Goal: Transaction & Acquisition: Purchase product/service

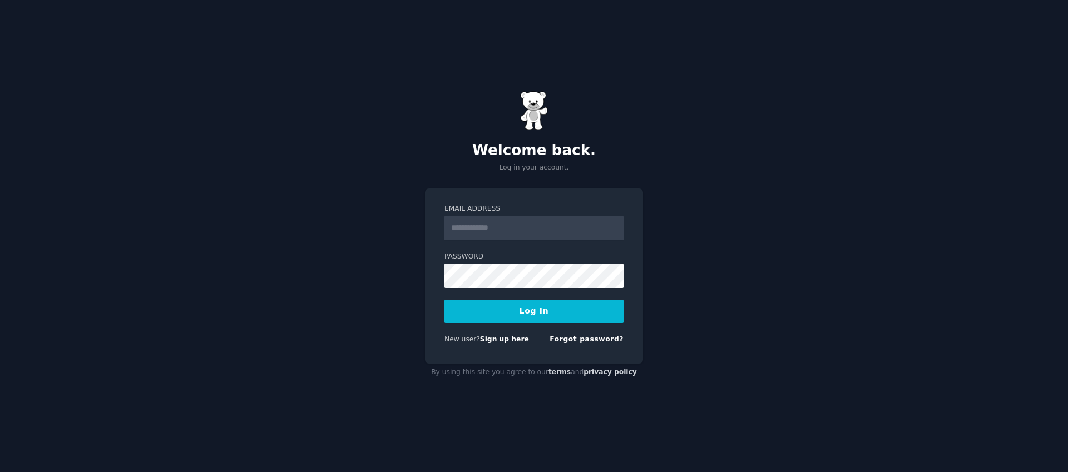
click at [511, 223] on input "Email Address" at bounding box center [533, 228] width 179 height 24
type input "**********"
click at [521, 310] on button "Log In" at bounding box center [533, 311] width 179 height 23
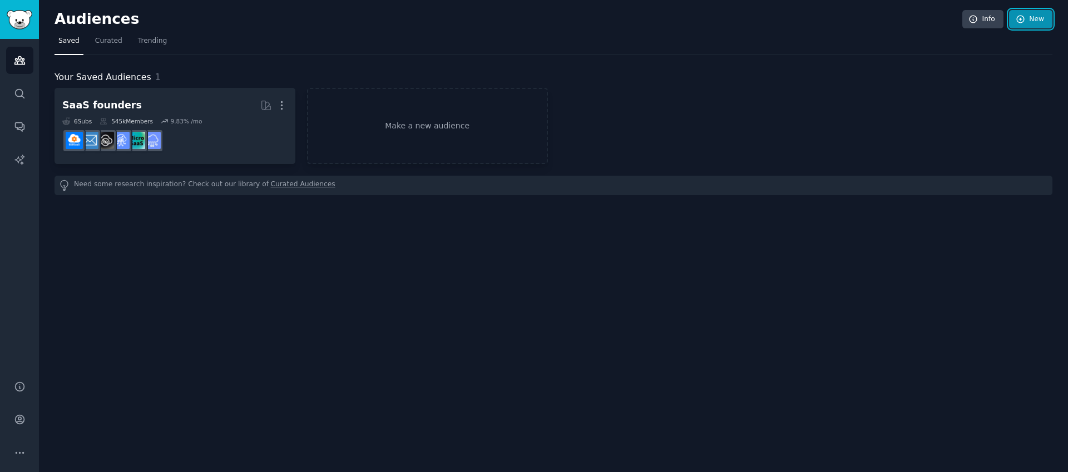
click at [1040, 23] on link "New" at bounding box center [1030, 19] width 43 height 19
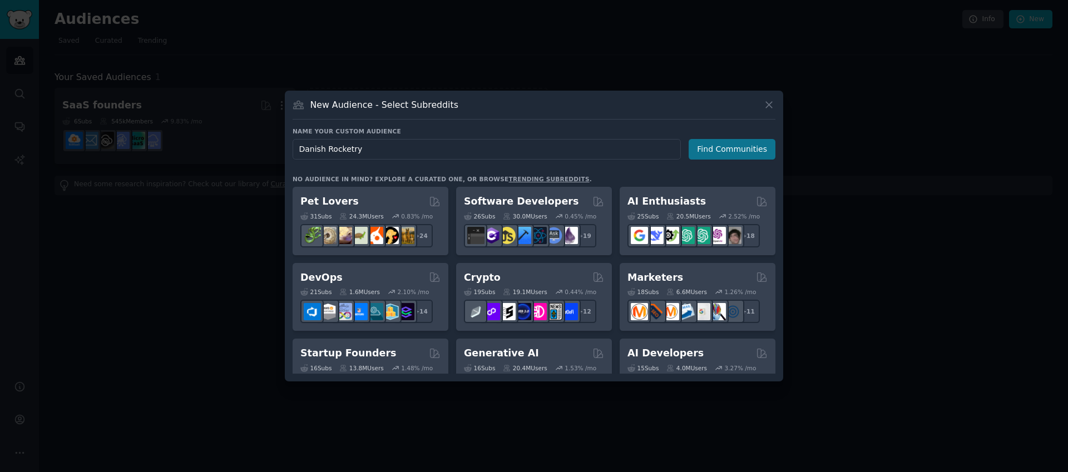
type input "Danish Rocketry"
click at [736, 146] on button "Find Communities" at bounding box center [731, 149] width 87 height 21
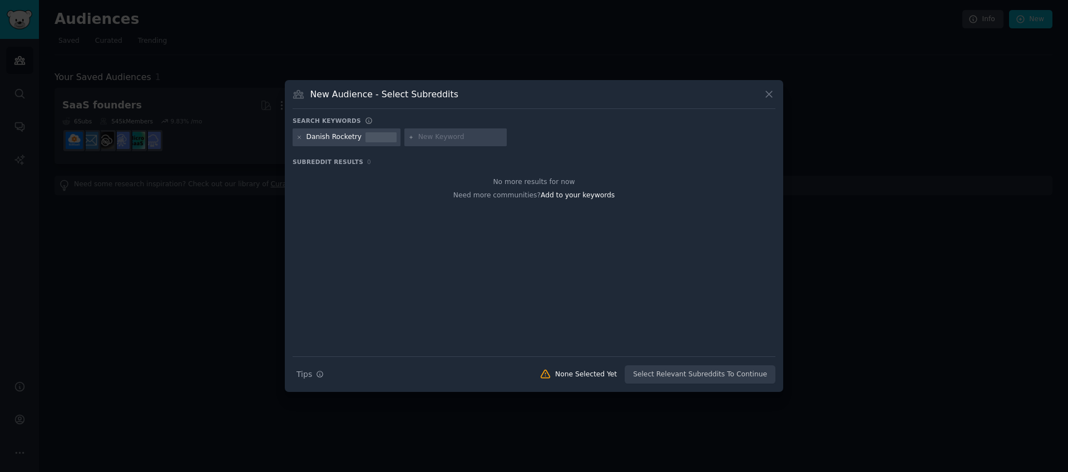
click at [306, 136] on div "Danish Rocketry" at bounding box center [334, 137] width 56 height 10
click at [311, 136] on div "Danish Rocketry" at bounding box center [334, 137] width 56 height 10
click at [335, 139] on div "Danish Rocketry" at bounding box center [334, 137] width 56 height 10
click at [314, 138] on div "Danish Rocketry" at bounding box center [334, 137] width 56 height 10
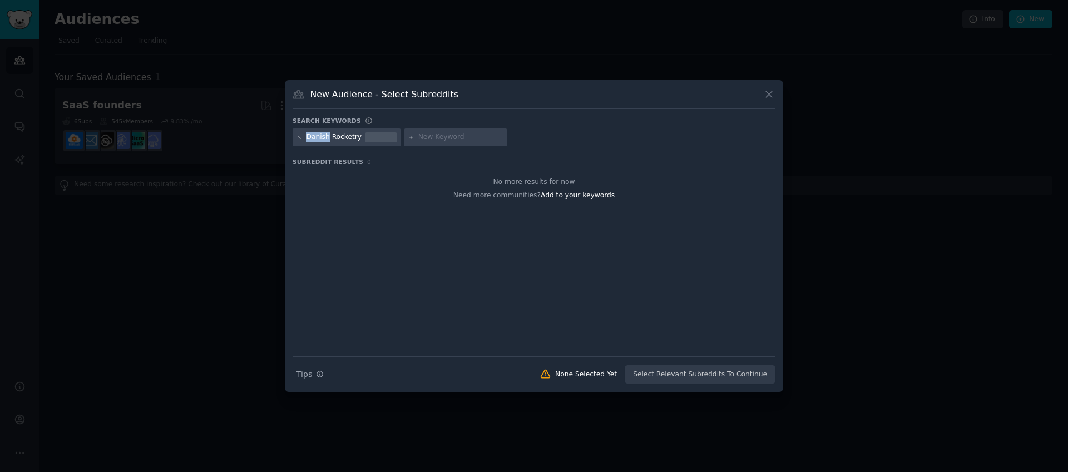
click at [314, 138] on div "Danish Rocketry" at bounding box center [334, 137] width 56 height 10
click at [340, 138] on div "Danish Rocketry" at bounding box center [334, 137] width 56 height 10
click at [296, 138] on div "Danish Rocketry" at bounding box center [346, 137] width 108 height 18
click at [297, 138] on icon at bounding box center [299, 138] width 6 height 6
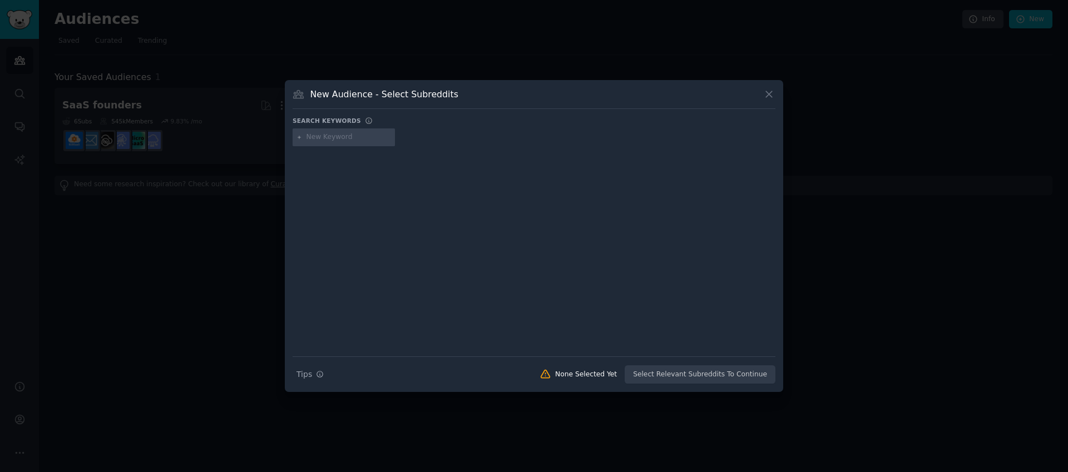
click at [331, 140] on input "text" at bounding box center [348, 137] width 85 height 10
type input "danish"
click at [305, 195] on div at bounding box center [533, 243] width 483 height 187
click at [297, 137] on icon at bounding box center [299, 138] width 6 height 6
click at [299, 137] on icon at bounding box center [299, 137] width 3 height 3
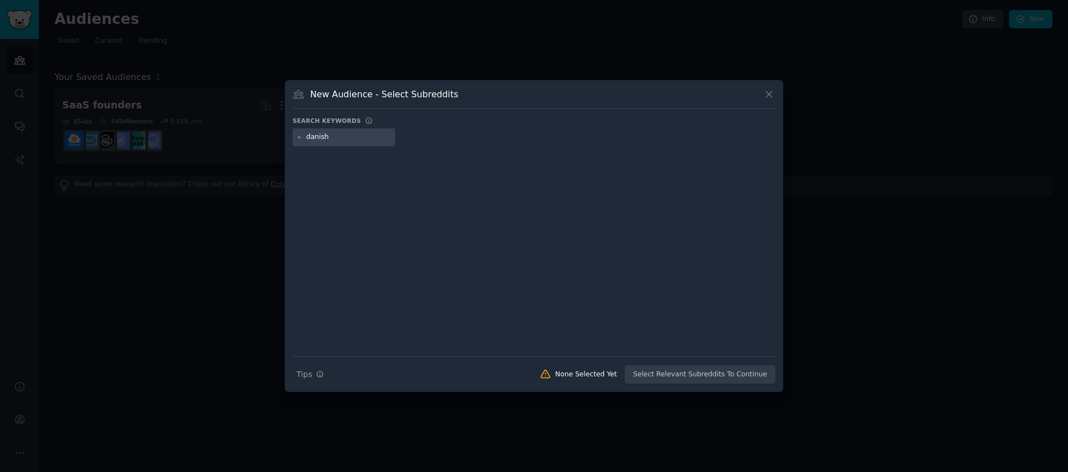
click at [354, 137] on input "danish" at bounding box center [348, 137] width 85 height 10
click at [391, 135] on input "text" at bounding box center [427, 137] width 85 height 10
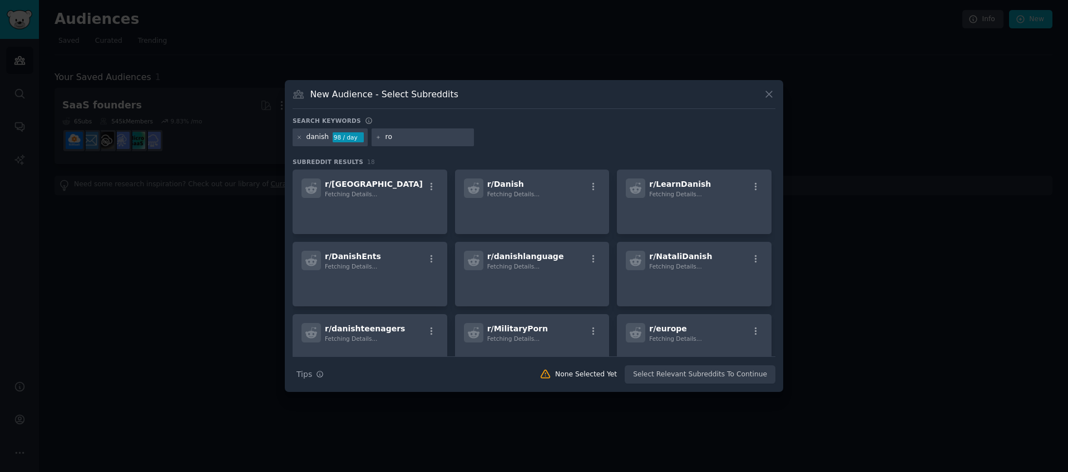
type input "r"
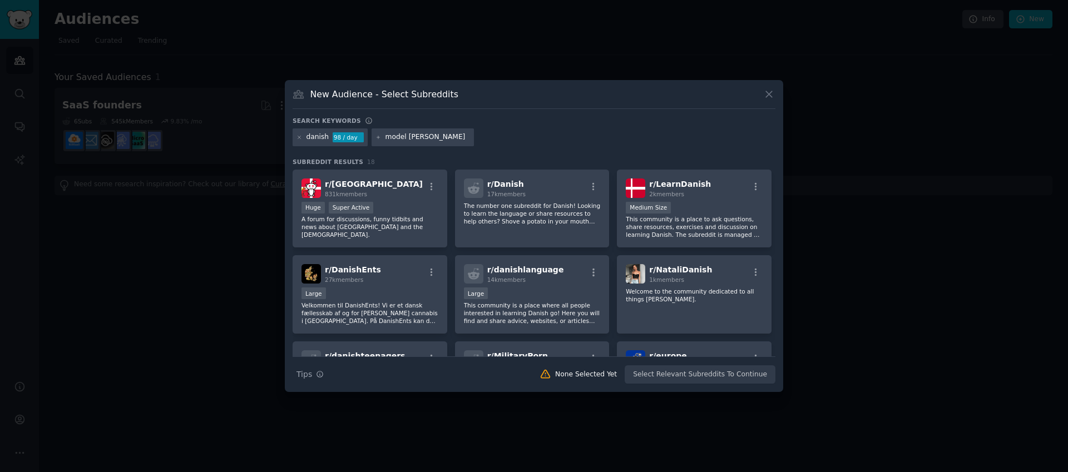
type input "model rocket"
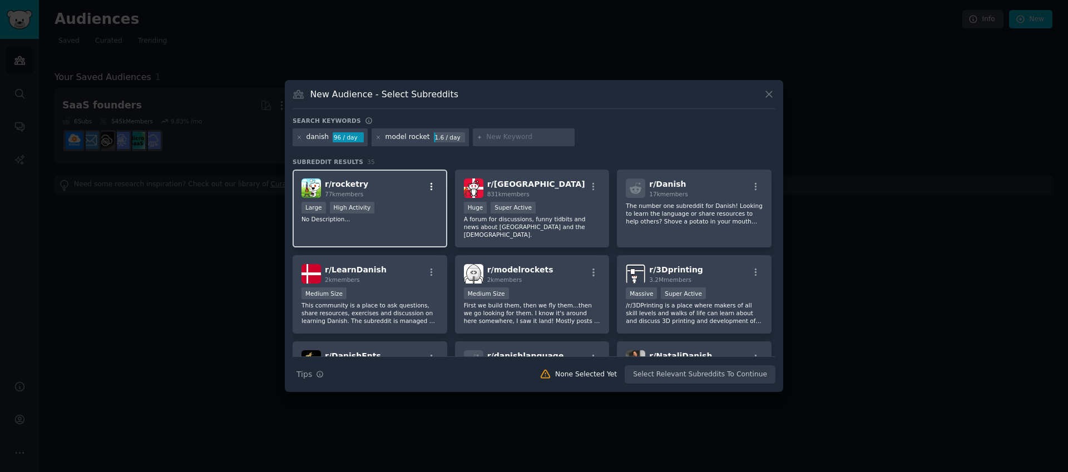
click at [429, 189] on icon "button" at bounding box center [432, 187] width 10 height 10
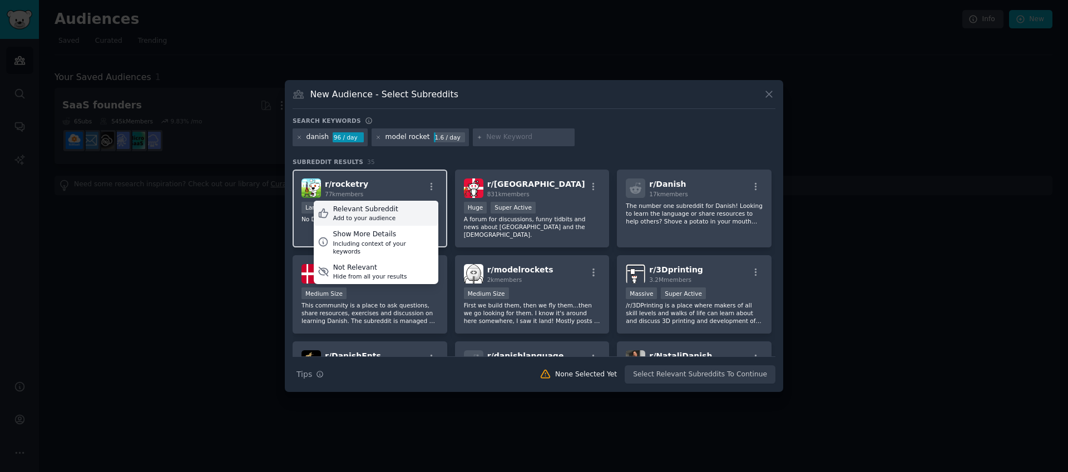
click at [404, 211] on div "Relevant Subreddit Add to your audience" at bounding box center [376, 214] width 125 height 26
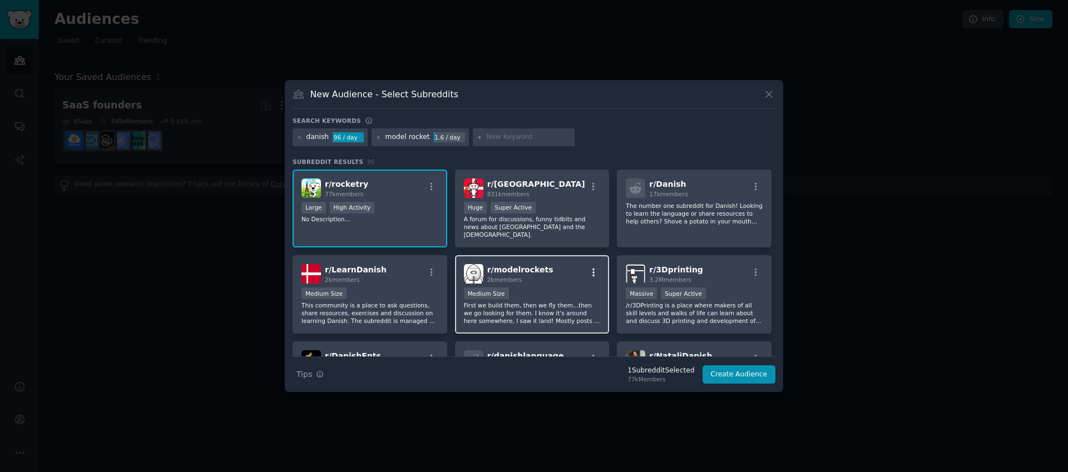
click at [592, 269] on icon "button" at bounding box center [593, 273] width 2 height 8
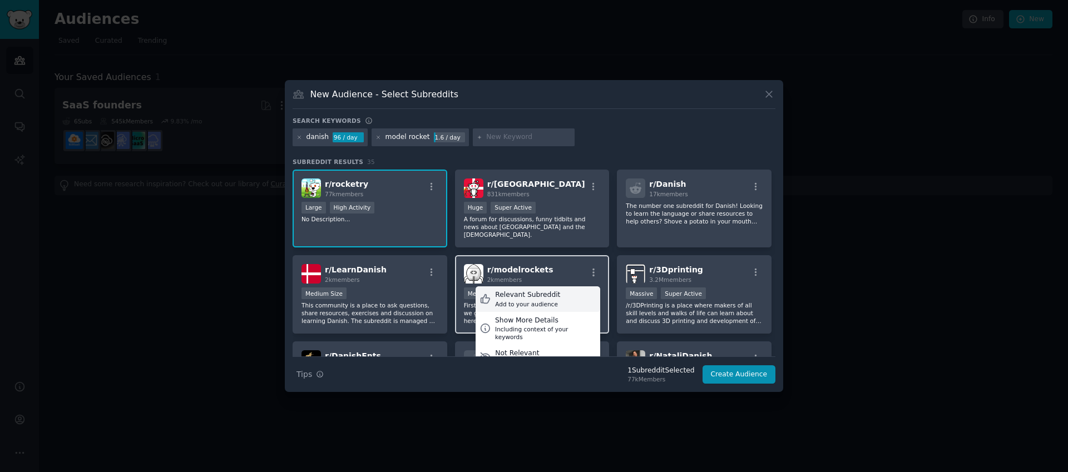
click at [550, 291] on div "Relevant Subreddit" at bounding box center [527, 295] width 65 height 10
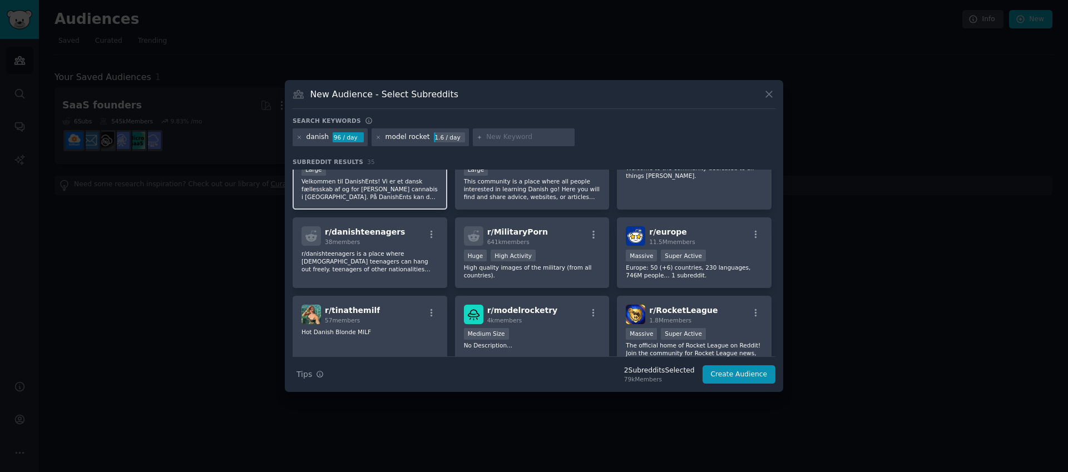
scroll to position [214, 0]
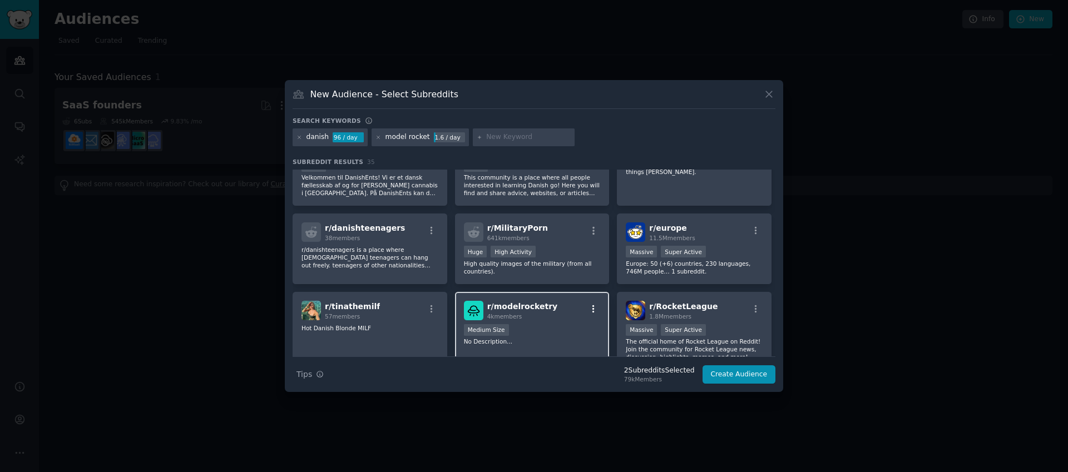
click at [589, 304] on icon "button" at bounding box center [593, 309] width 10 height 10
click at [542, 327] on div "Relevant Subreddit" at bounding box center [527, 332] width 65 height 10
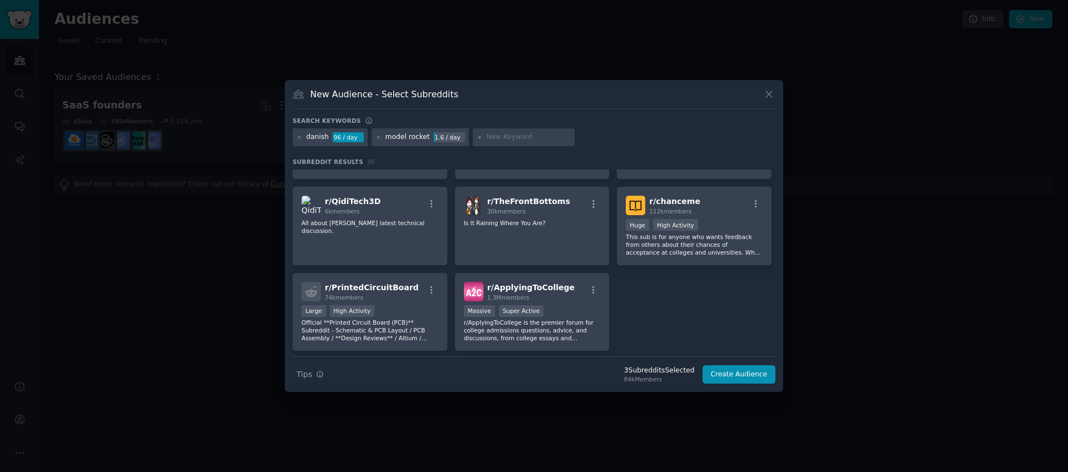
scroll to position [830, 0]
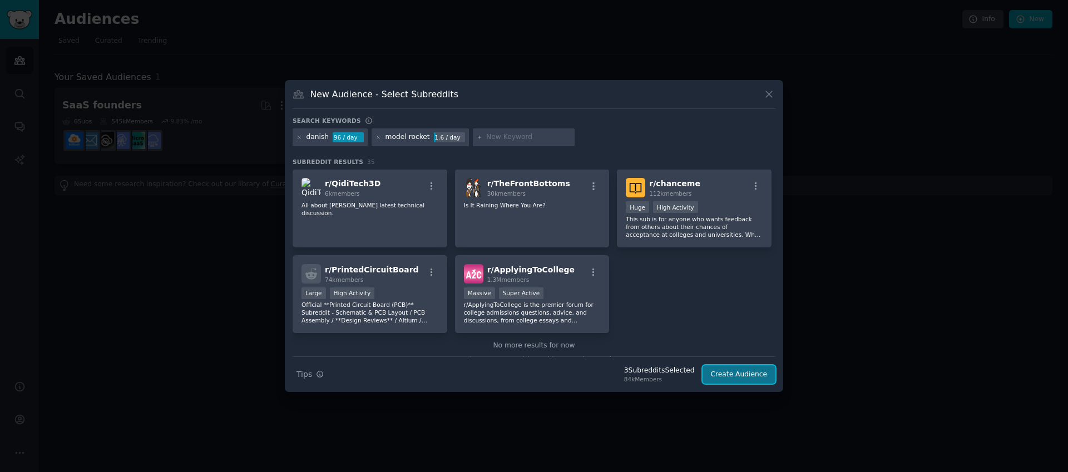
click at [721, 375] on button "Create Audience" at bounding box center [738, 374] width 73 height 19
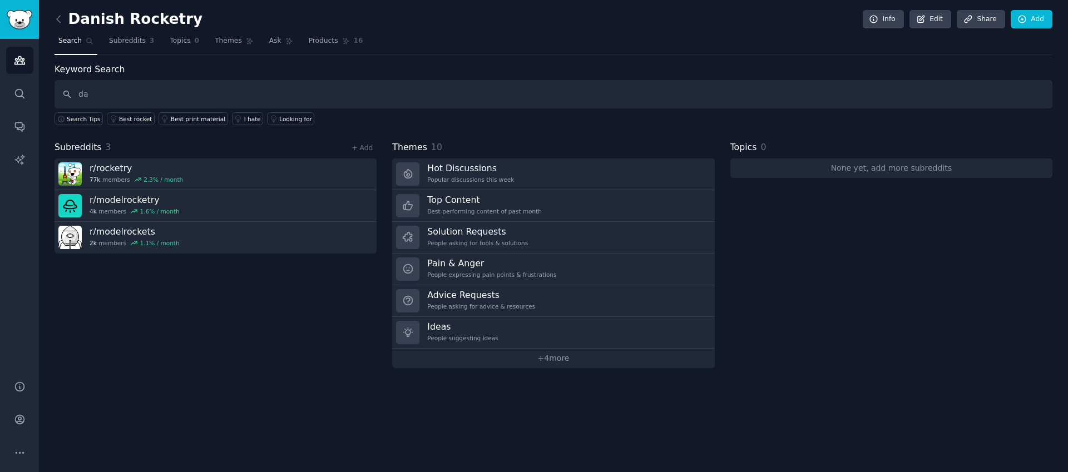
type input "d"
type input "model rocketry in denmark"
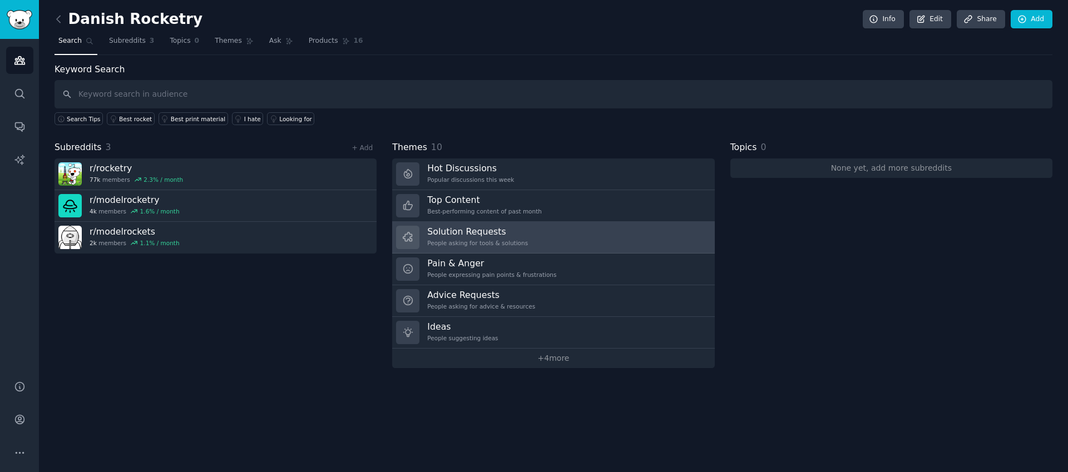
click at [514, 239] on div "People asking for tools & solutions" at bounding box center [477, 243] width 101 height 8
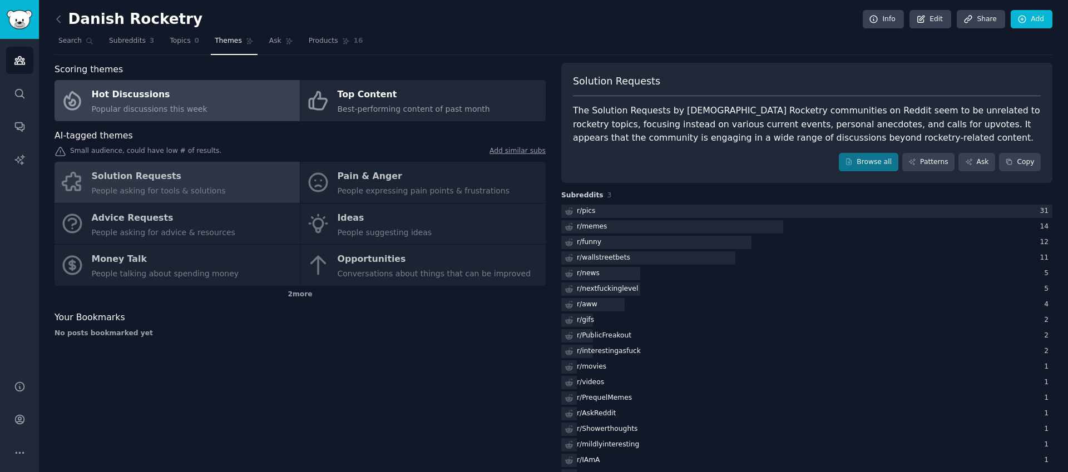
click at [209, 108] on link "Hot Discussions Popular discussions this week" at bounding box center [176, 100] width 245 height 41
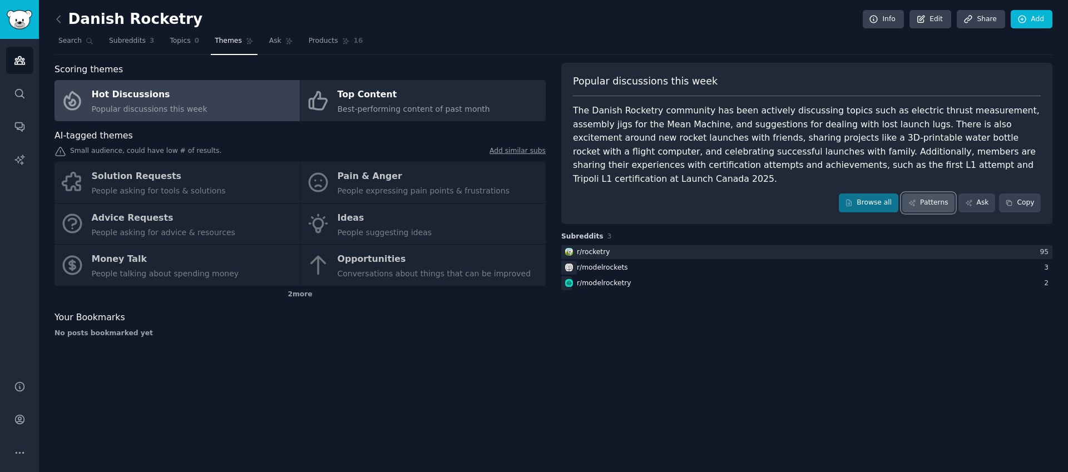
click at [933, 195] on link "Patterns" at bounding box center [928, 203] width 52 height 19
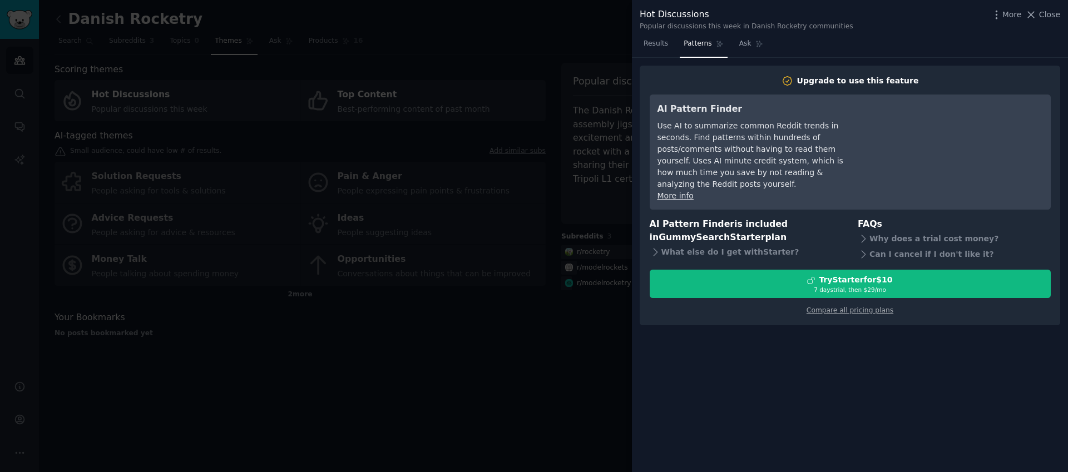
click at [549, 335] on div at bounding box center [534, 236] width 1068 height 472
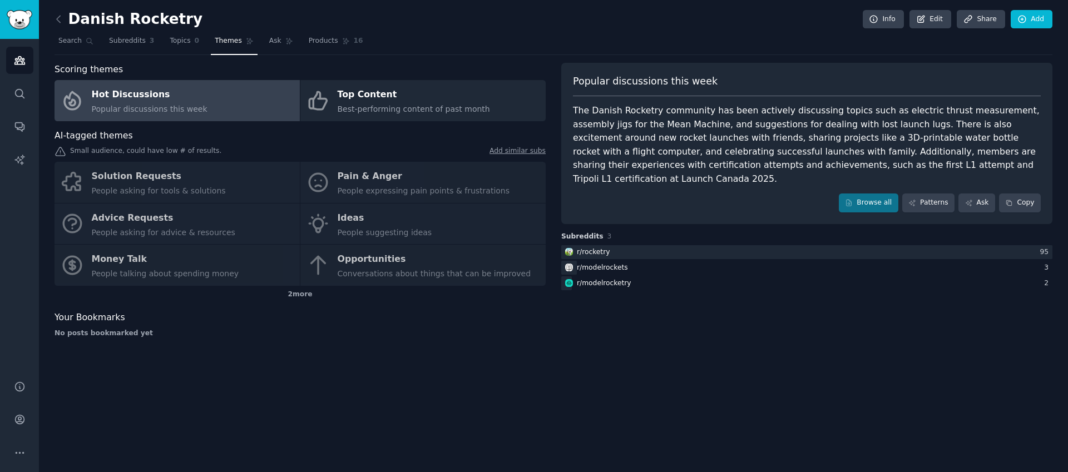
click at [180, 272] on div "Solution Requests People asking for tools & solutions Pain & Anger People expre…" at bounding box center [299, 224] width 491 height 124
click at [304, 292] on div "2 more" at bounding box center [299, 295] width 491 height 18
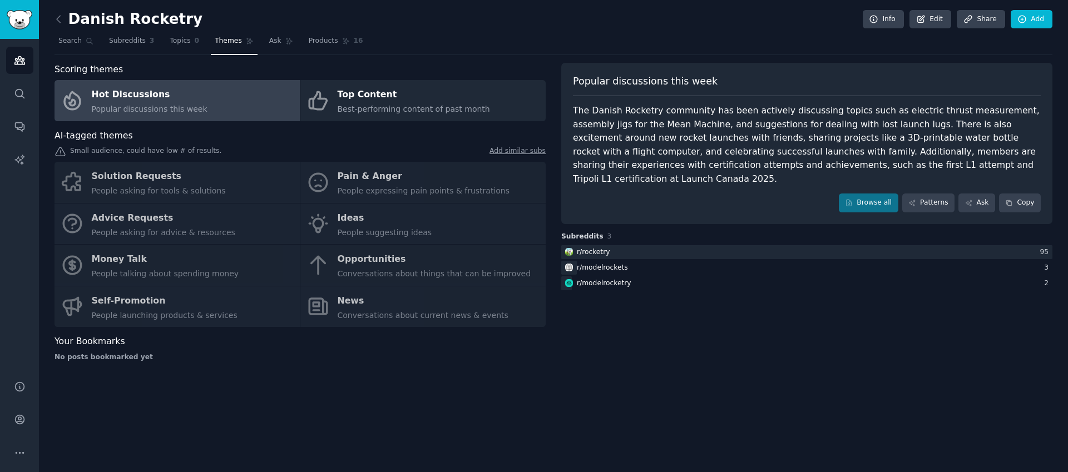
click at [125, 259] on div "Solution Requests People asking for tools & solutions Pain & Anger People expre…" at bounding box center [299, 244] width 491 height 165
click at [127, 96] on div "Hot Discussions" at bounding box center [150, 95] width 116 height 18
click at [222, 43] on span "Themes" at bounding box center [228, 41] width 27 height 10
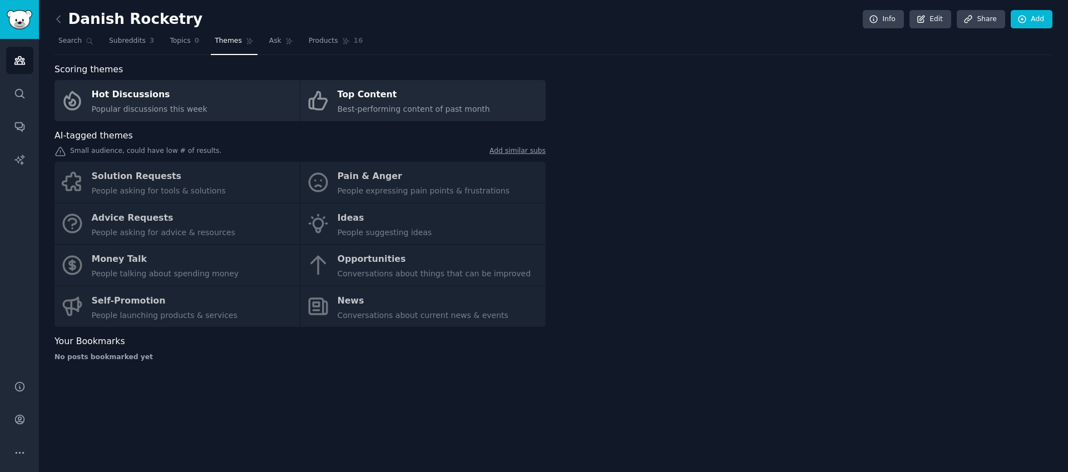
click at [135, 308] on div "Solution Requests People asking for tools & solutions Pain & Anger People expre…" at bounding box center [299, 244] width 491 height 165
click at [127, 259] on div "Solution Requests People asking for tools & solutions Pain & Anger People expre…" at bounding box center [299, 244] width 491 height 165
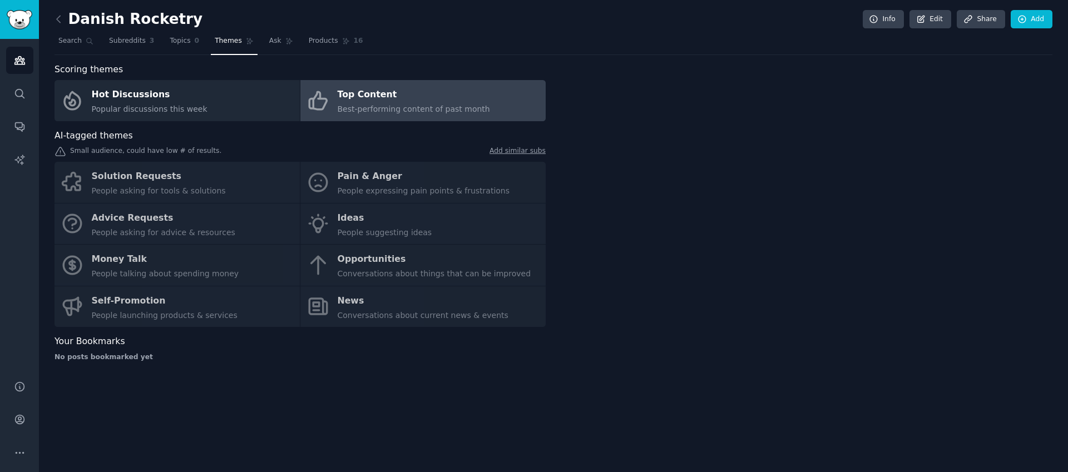
click at [410, 92] on div "Top Content" at bounding box center [414, 95] width 152 height 18
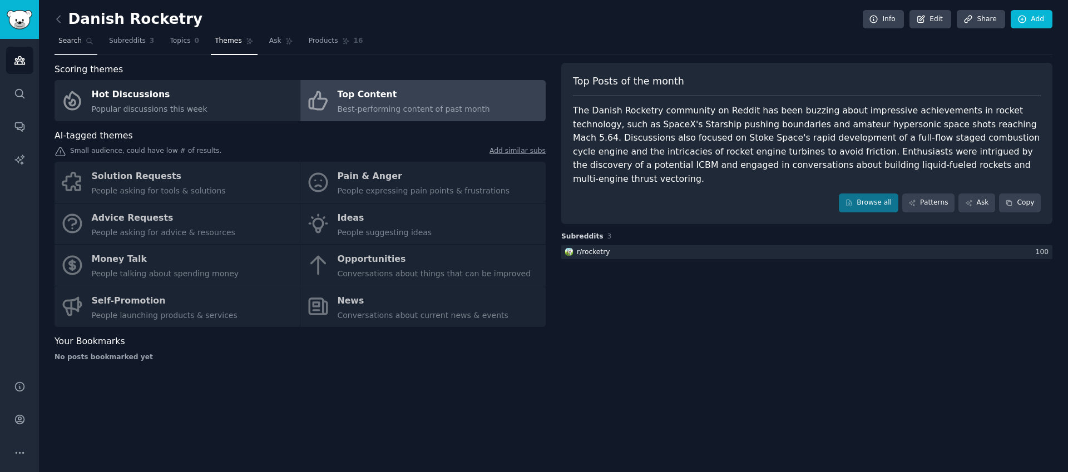
click at [83, 51] on link "Search" at bounding box center [75, 43] width 43 height 23
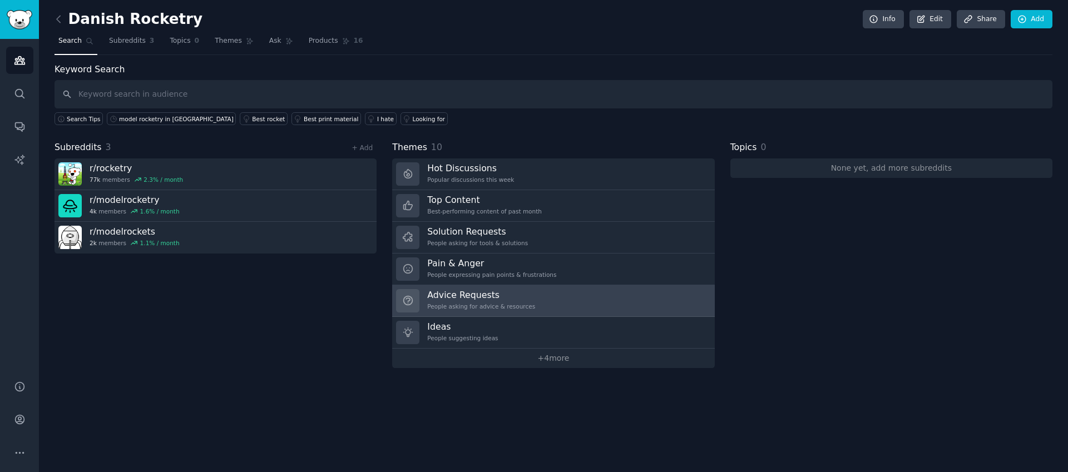
click at [489, 303] on div "People asking for advice & resources" at bounding box center [481, 307] width 108 height 8
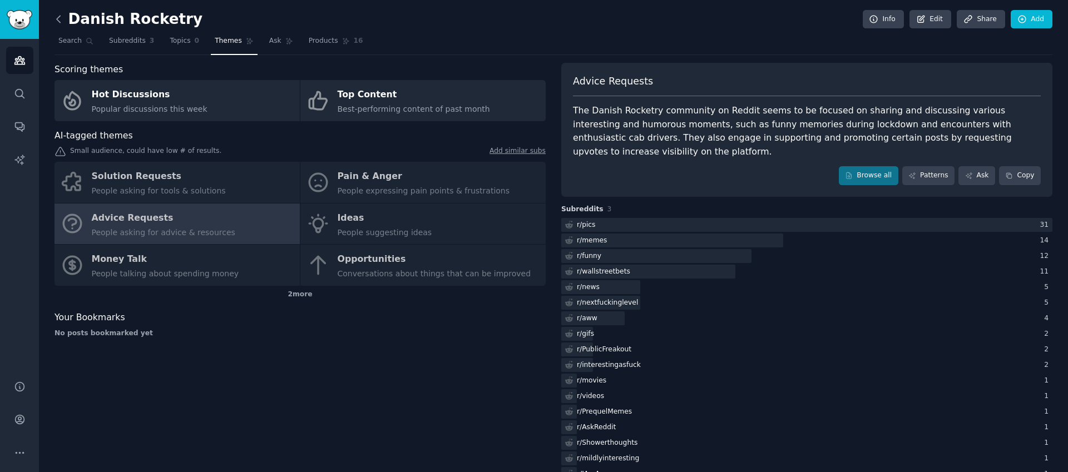
click at [61, 19] on icon at bounding box center [59, 19] width 12 height 12
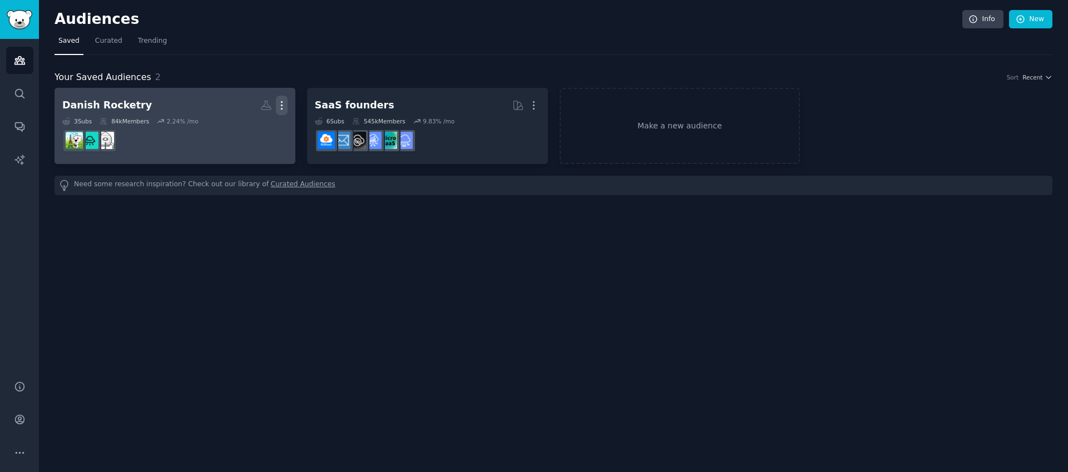
click at [286, 105] on icon "button" at bounding box center [282, 106] width 12 height 12
click at [240, 131] on p "Delete" at bounding box center [252, 129] width 26 height 12
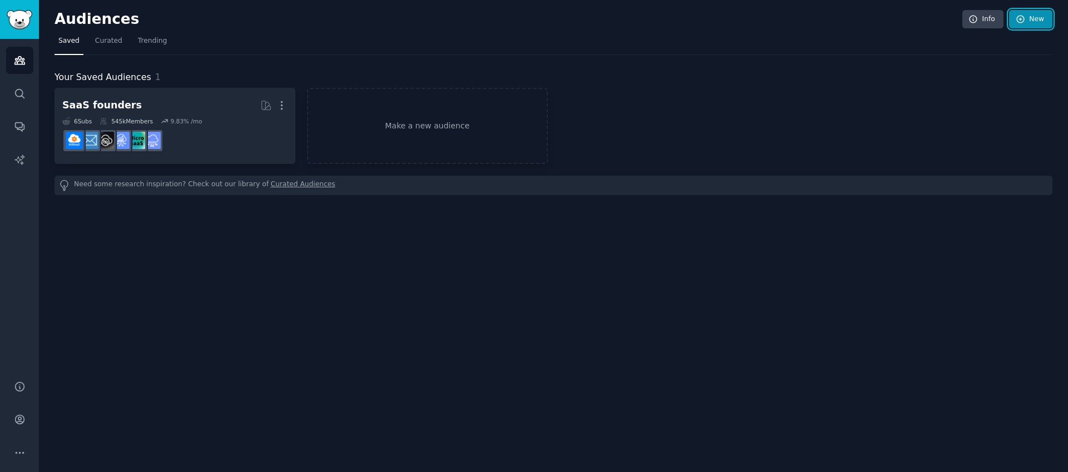
click at [1044, 23] on link "New" at bounding box center [1030, 19] width 43 height 19
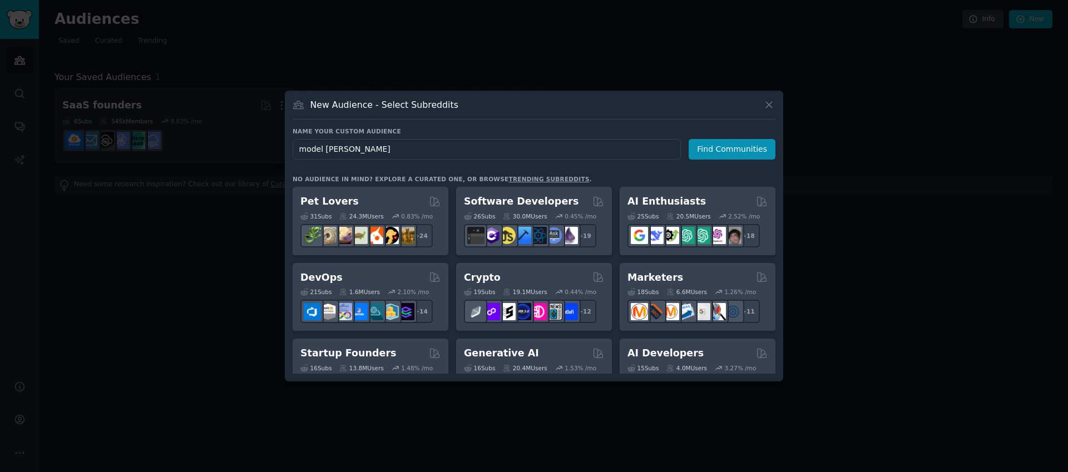
type input "model rocket"
click button "Find Communities" at bounding box center [731, 149] width 87 height 21
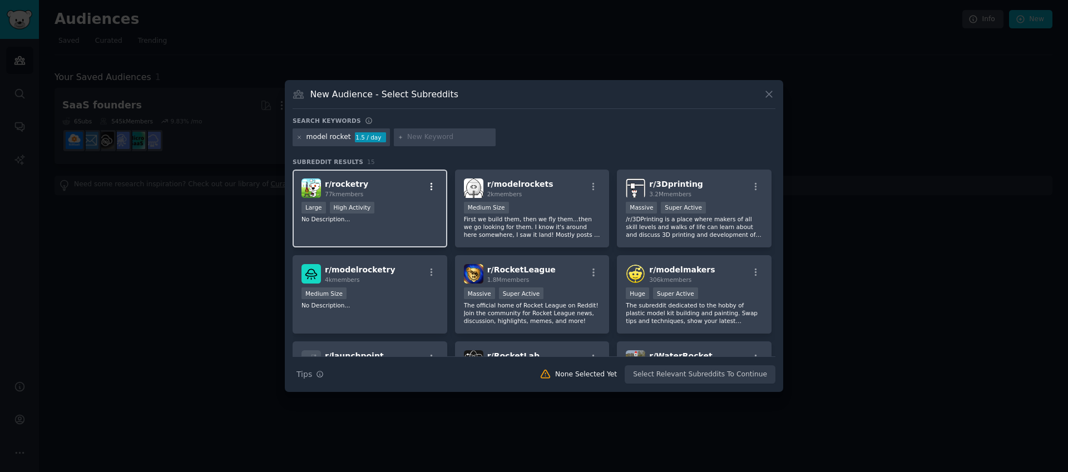
click at [432, 182] on icon "button" at bounding box center [432, 187] width 10 height 10
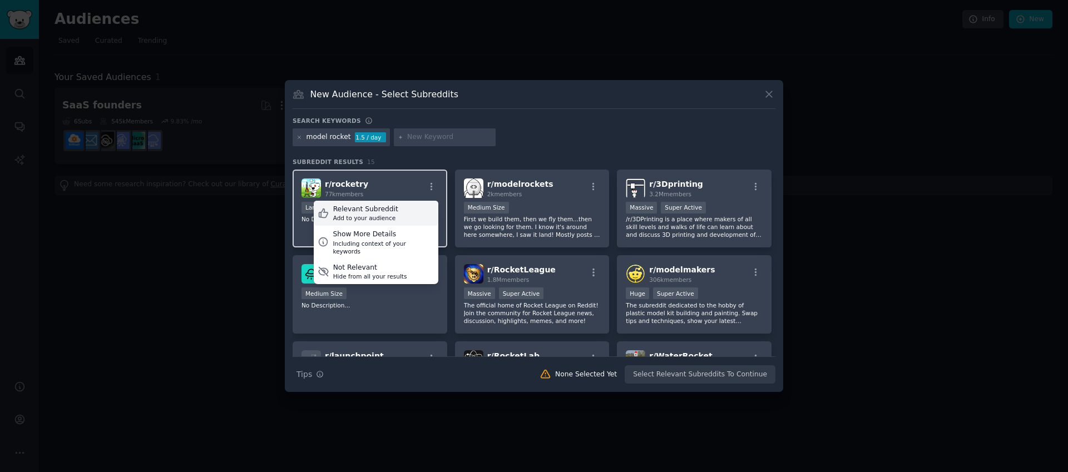
click at [398, 215] on div "Relevant Subreddit Add to your audience" at bounding box center [376, 214] width 125 height 26
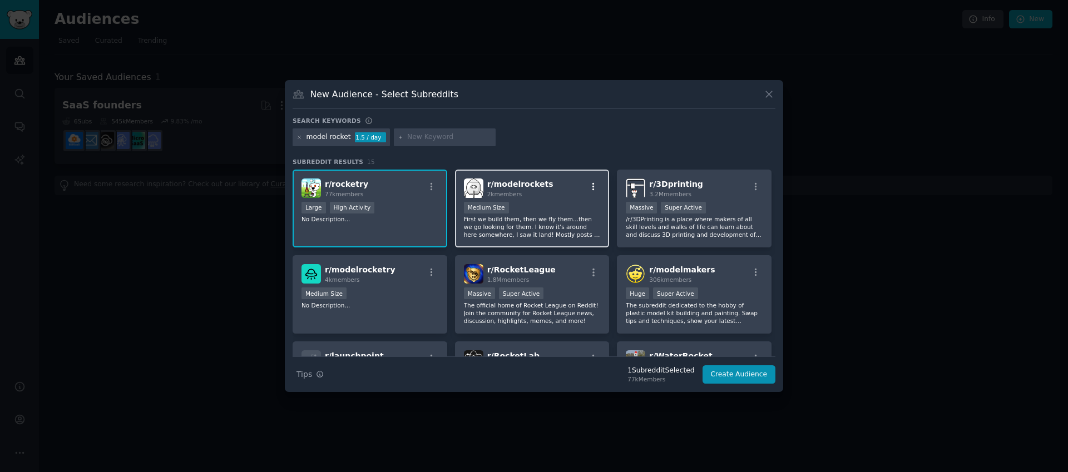
click at [597, 186] on button "button" at bounding box center [594, 187] width 14 height 10
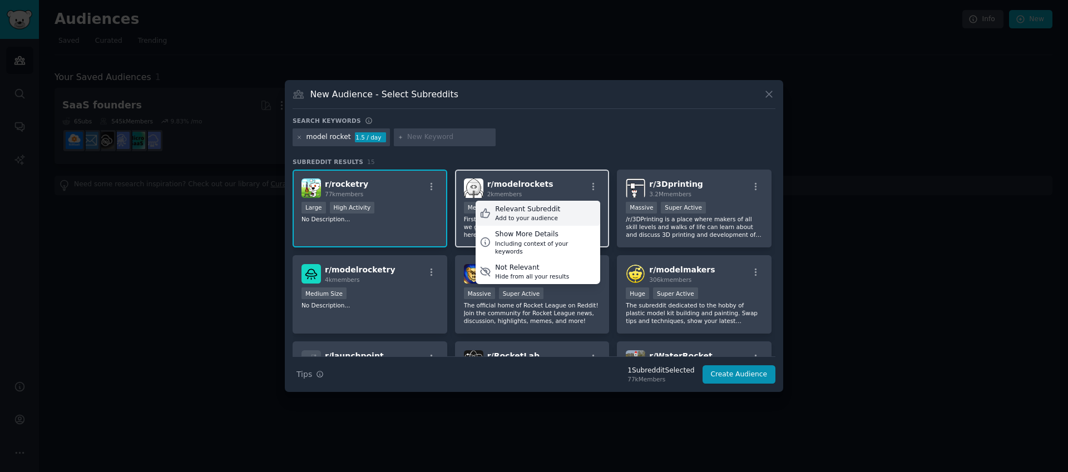
click at [574, 207] on div "Relevant Subreddit Add to your audience" at bounding box center [537, 214] width 125 height 26
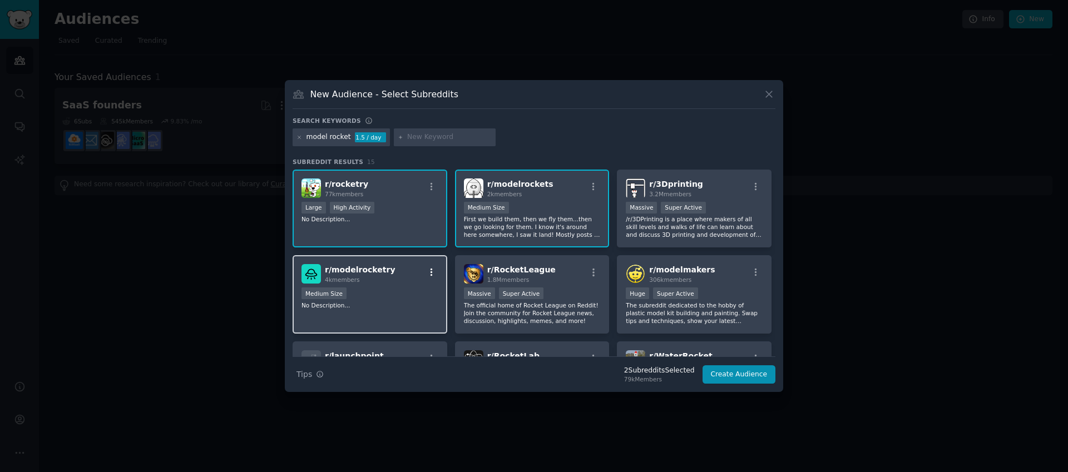
click at [432, 270] on icon "button" at bounding box center [432, 272] width 10 height 10
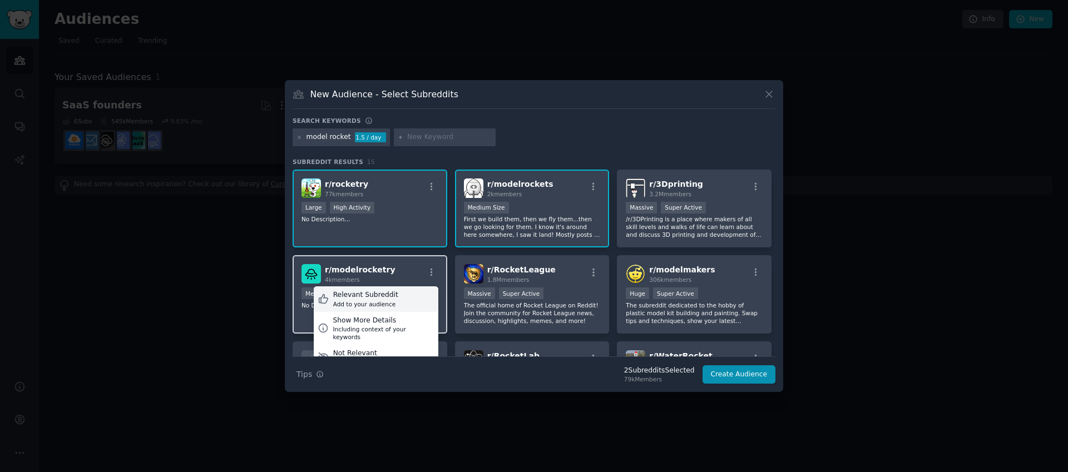
click at [395, 295] on div "Relevant Subreddit Add to your audience" at bounding box center [376, 299] width 125 height 26
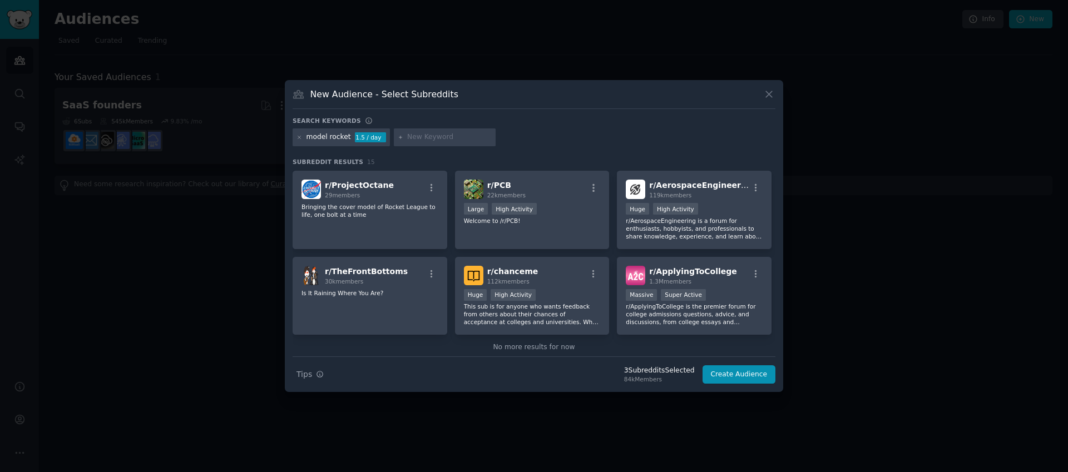
scroll to position [266, 0]
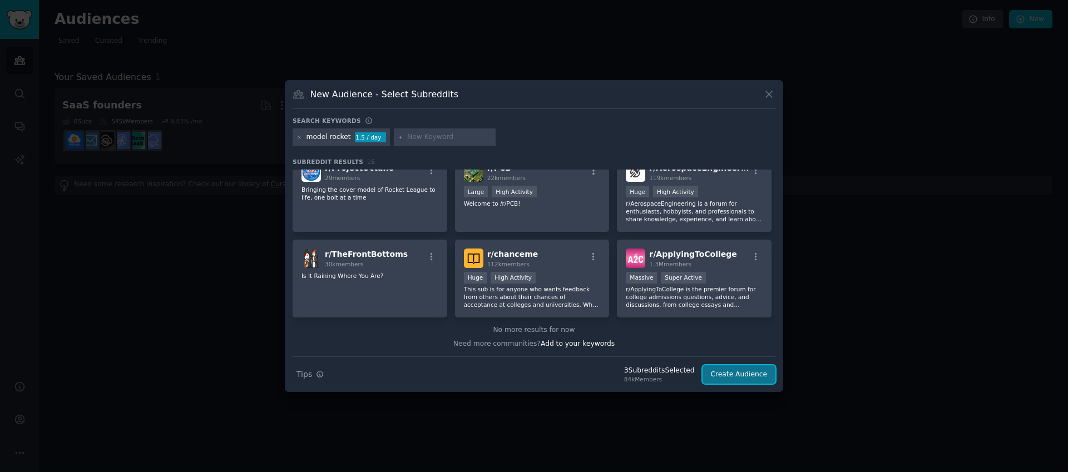
click at [740, 370] on button "Create Audience" at bounding box center [738, 374] width 73 height 19
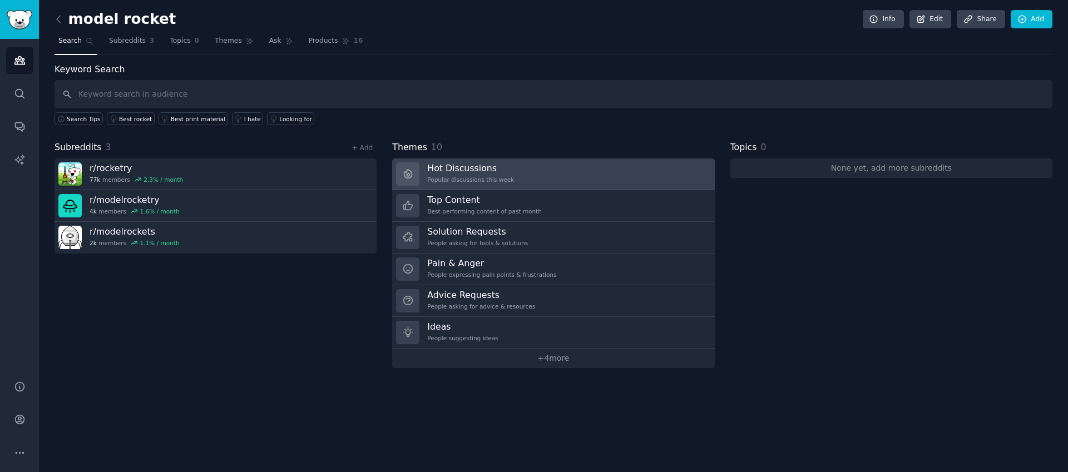
click at [492, 178] on div "Popular discussions this week" at bounding box center [470, 180] width 87 height 8
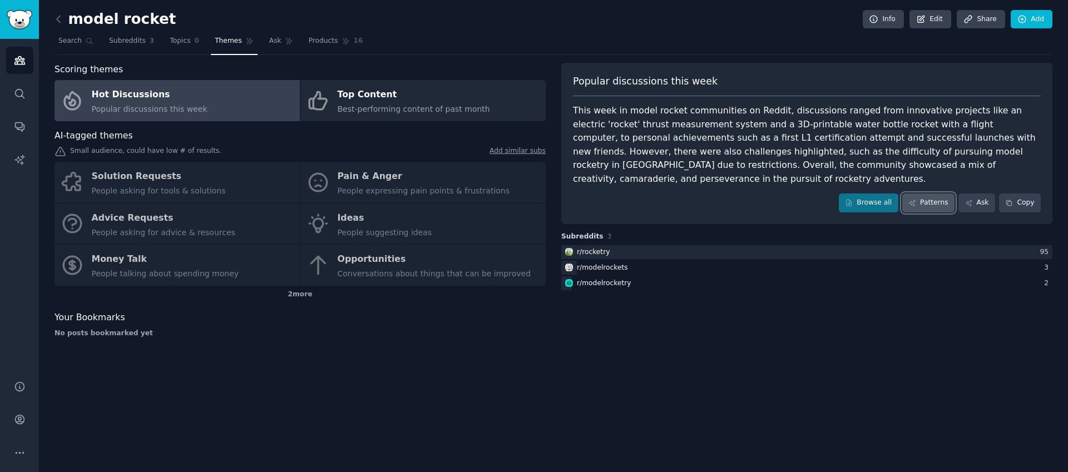
click at [946, 194] on link "Patterns" at bounding box center [928, 203] width 52 height 19
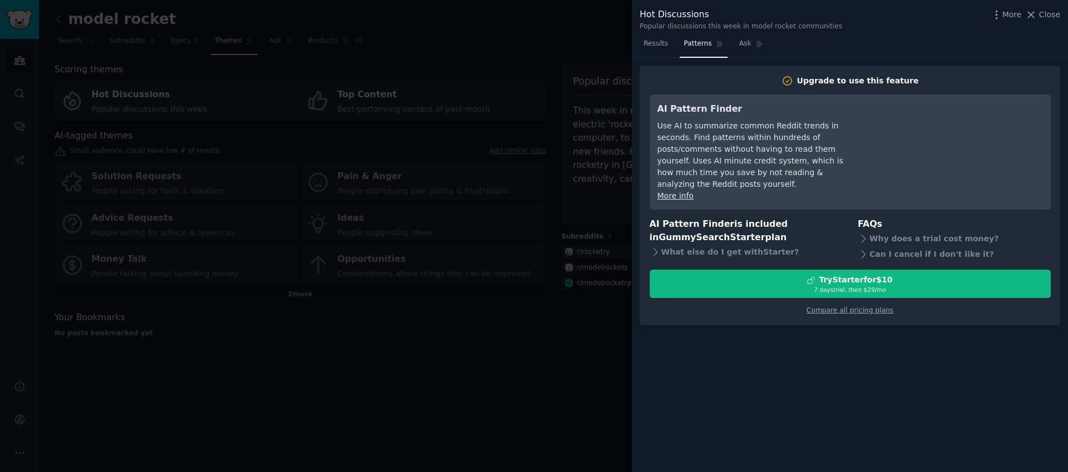
click at [567, 204] on div at bounding box center [534, 236] width 1068 height 472
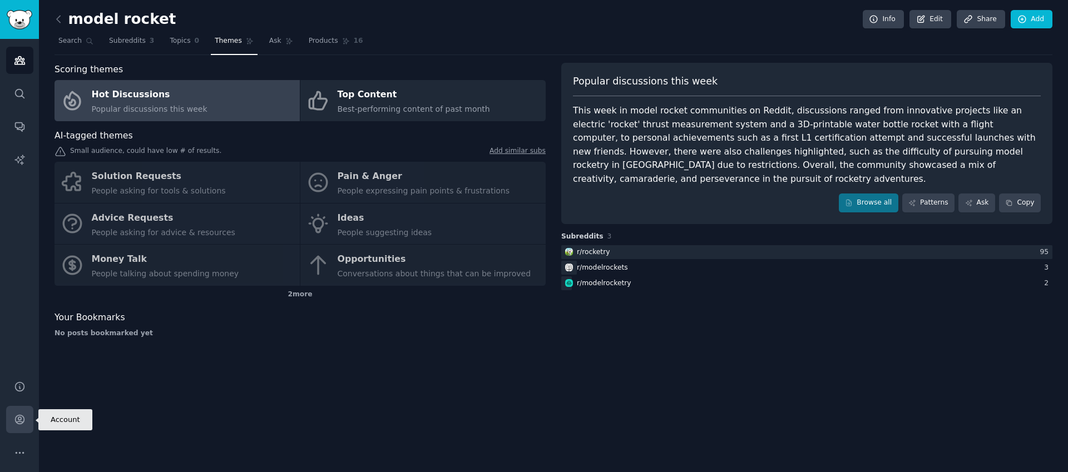
click at [19, 427] on link "Account" at bounding box center [19, 419] width 27 height 27
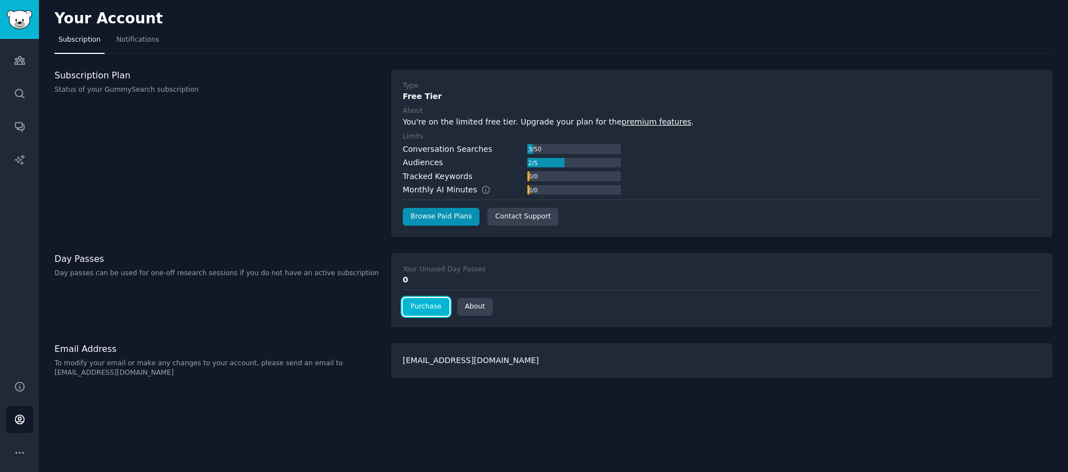
click at [418, 311] on link "Purchase" at bounding box center [426, 307] width 47 height 18
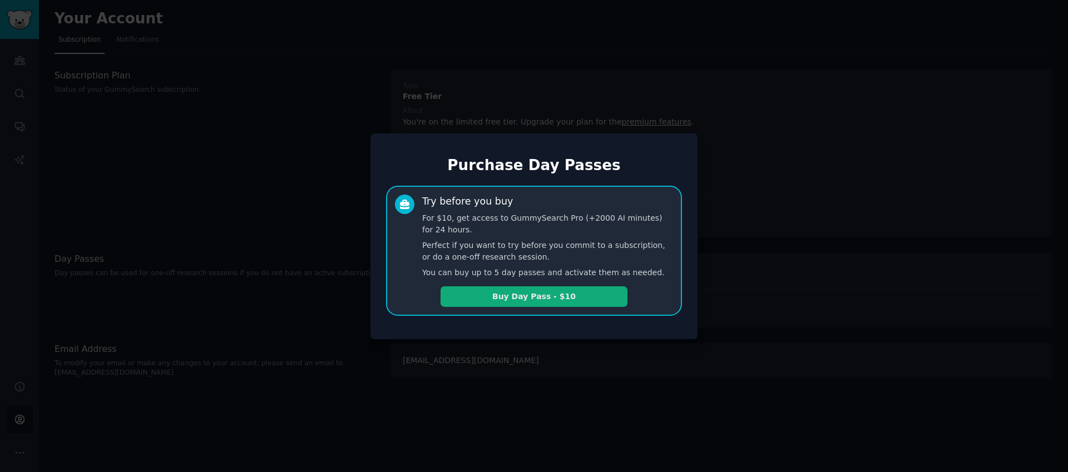
click at [540, 301] on button "Buy Day Pass - $10" at bounding box center [533, 296] width 187 height 21
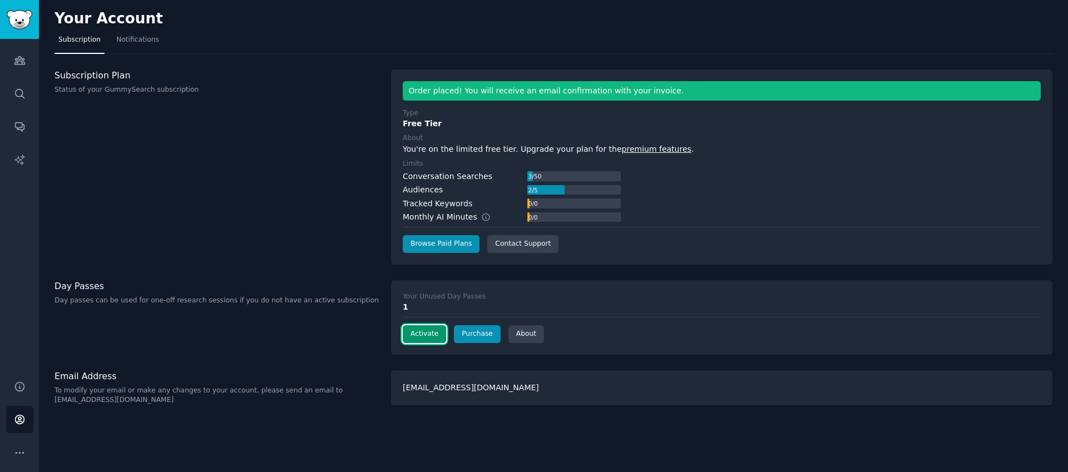
click at [420, 337] on button "Activate" at bounding box center [424, 334] width 43 height 18
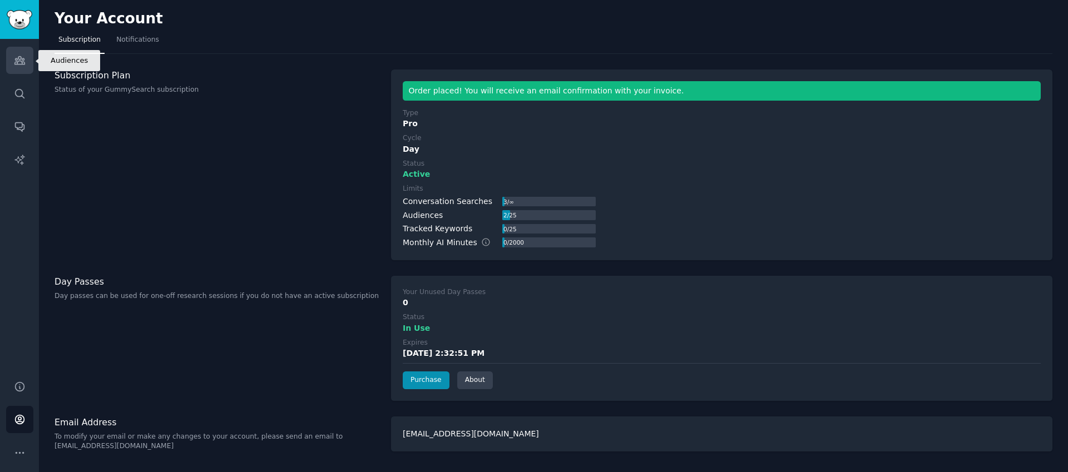
click at [24, 61] on icon "Sidebar" at bounding box center [20, 60] width 12 height 12
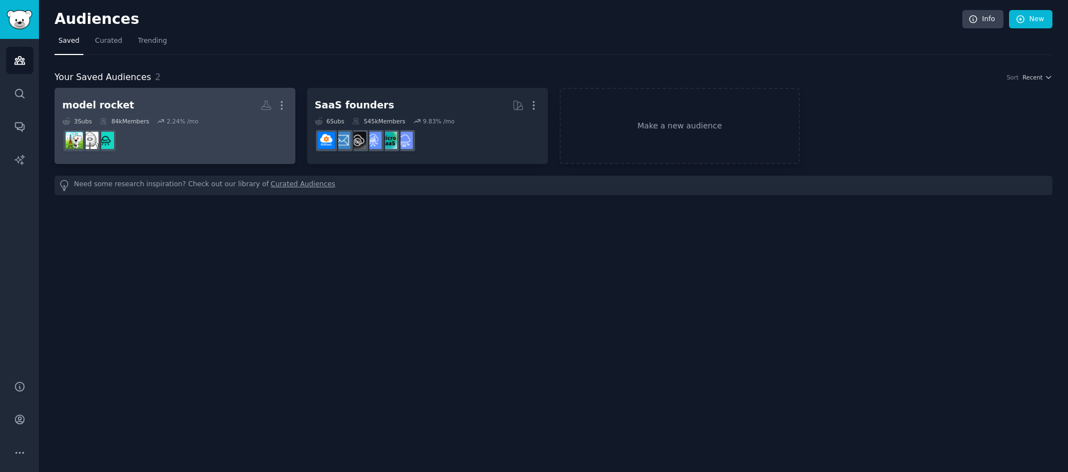
click at [138, 96] on h2 "model rocket More" at bounding box center [174, 105] width 225 height 19
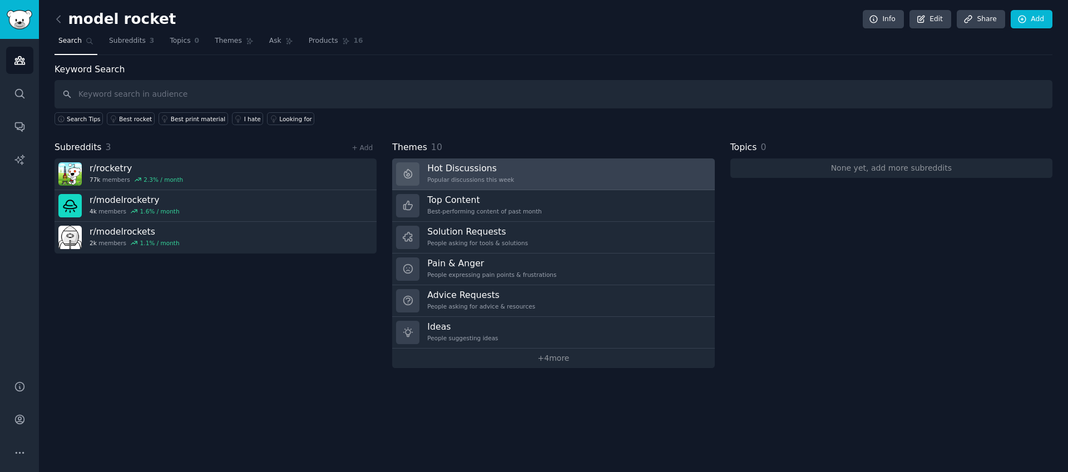
click at [478, 176] on div "Popular discussions this week" at bounding box center [470, 180] width 87 height 8
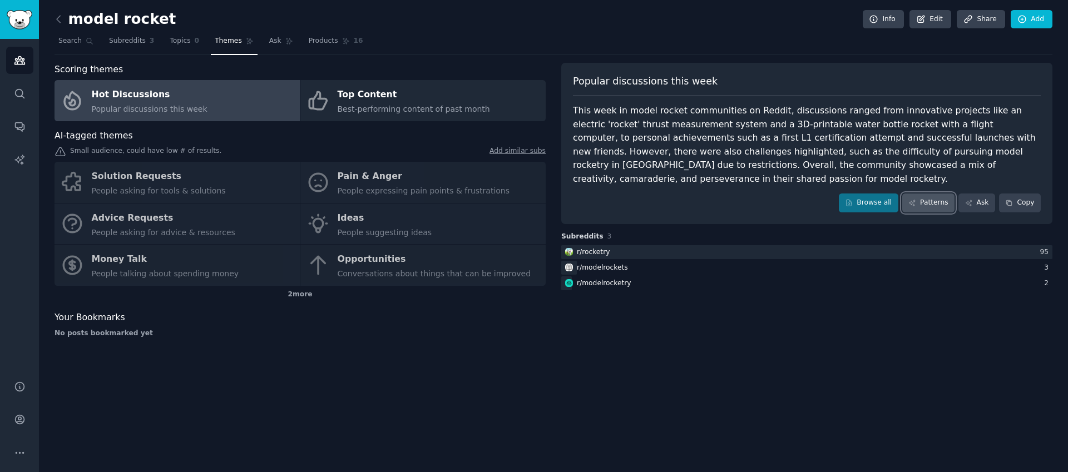
click at [914, 199] on icon at bounding box center [912, 203] width 8 height 8
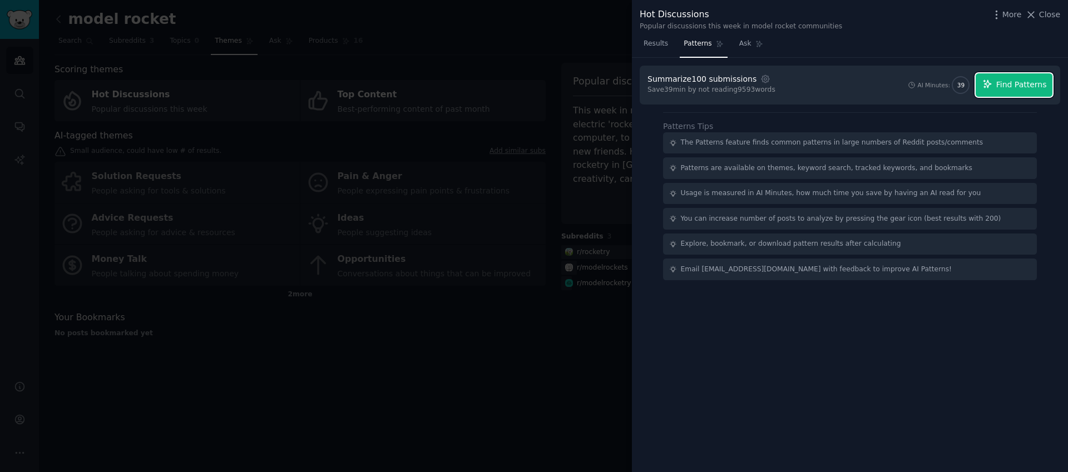
click at [996, 88] on button "Find Patterns" at bounding box center [1013, 84] width 77 height 23
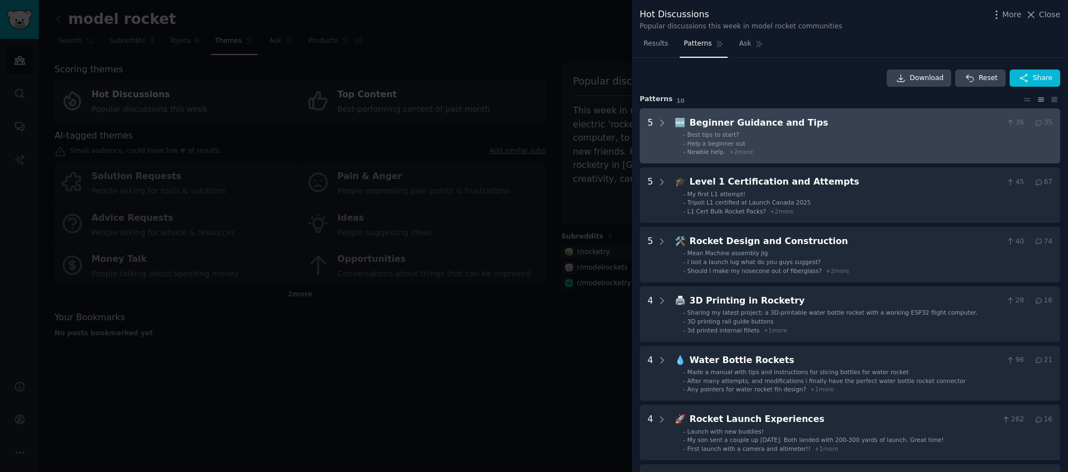
click at [824, 132] on li "- Best tips to start?" at bounding box center [867, 135] width 369 height 8
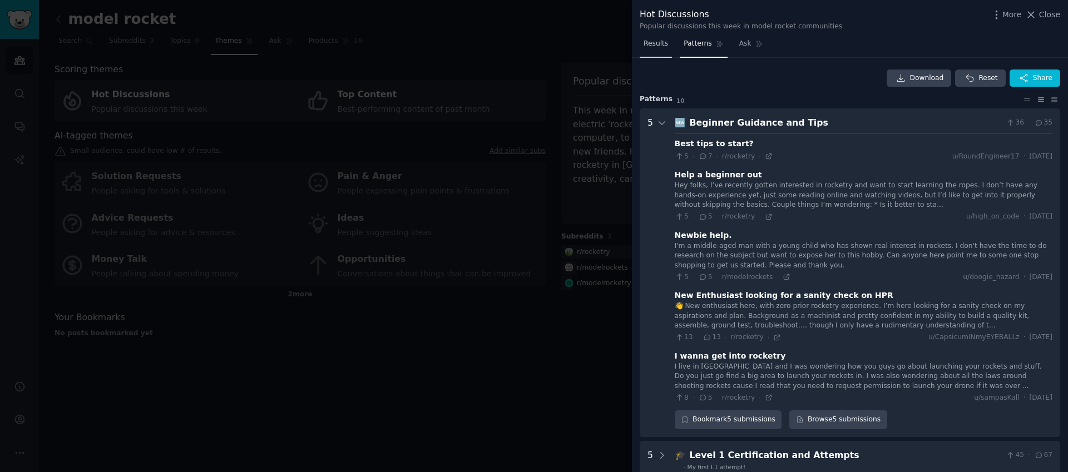
click at [661, 49] on link "Results" at bounding box center [655, 46] width 32 height 23
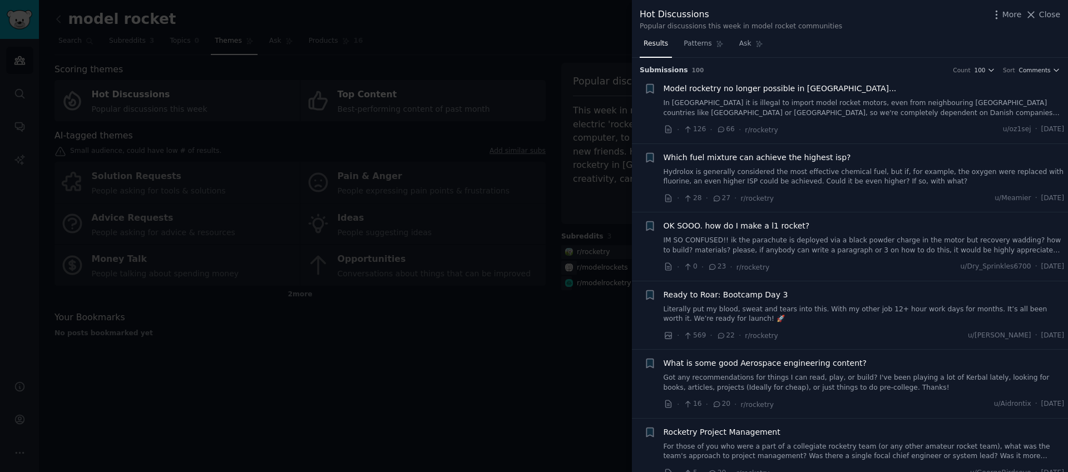
click at [733, 88] on span "Model rocketry no longer possible in Denmark..." at bounding box center [779, 89] width 233 height 12
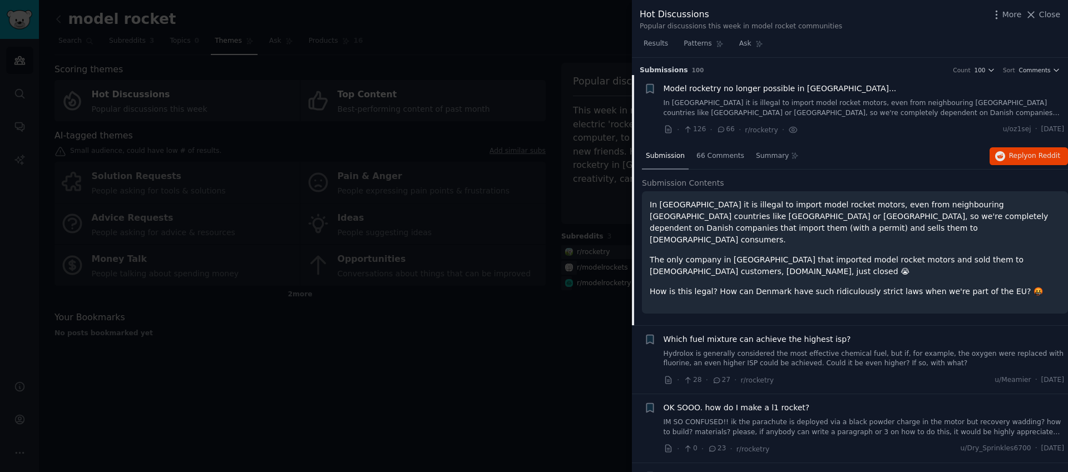
scroll to position [18, 0]
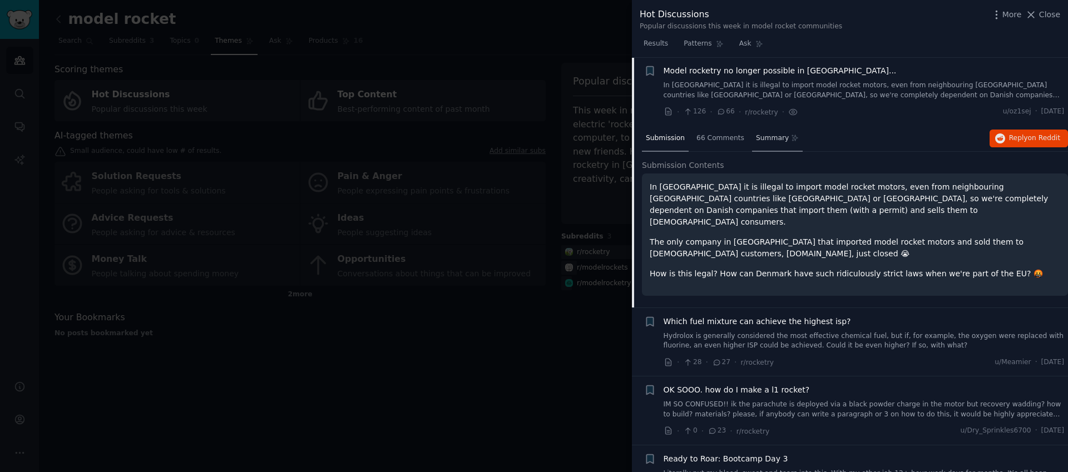
click at [759, 137] on span "Summary" at bounding box center [772, 138] width 33 height 10
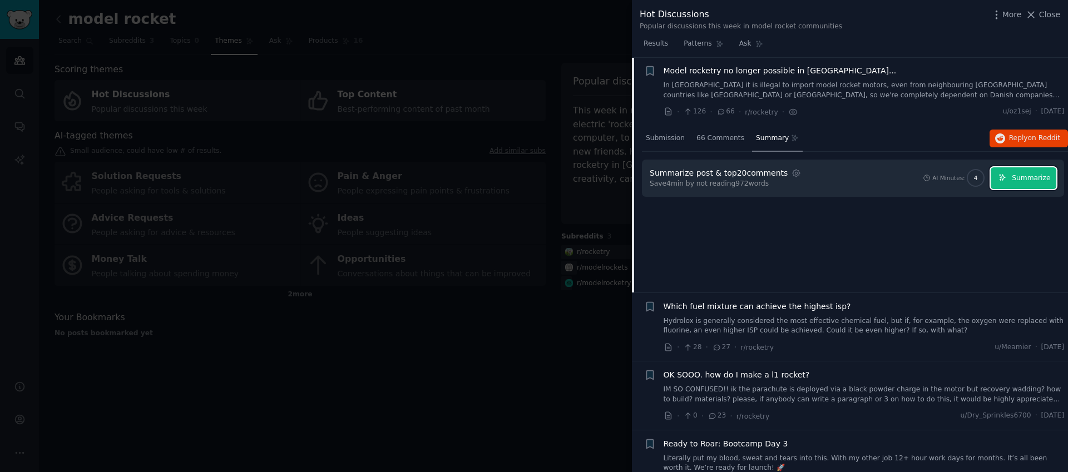
click at [1024, 179] on span "Summarize" at bounding box center [1031, 178] width 38 height 10
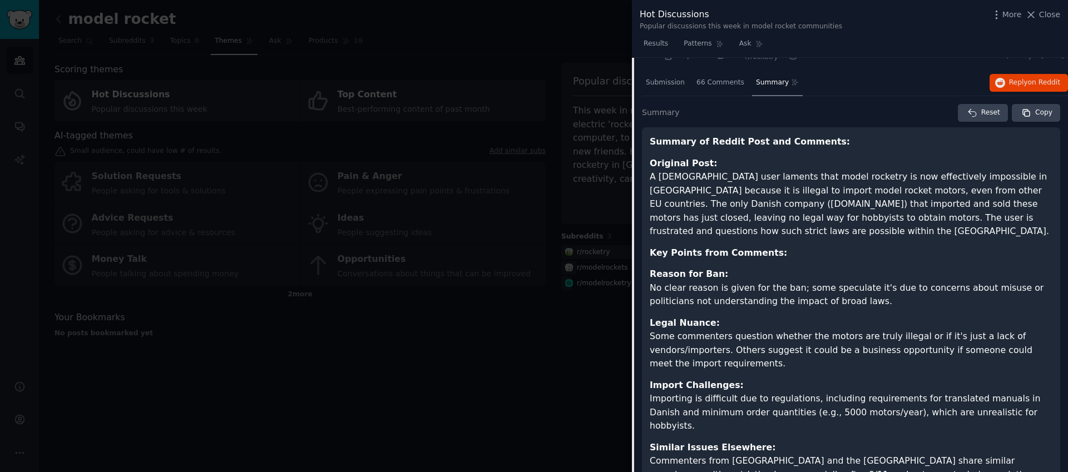
scroll to position [0, 0]
